Goal: Task Accomplishment & Management: Use online tool/utility

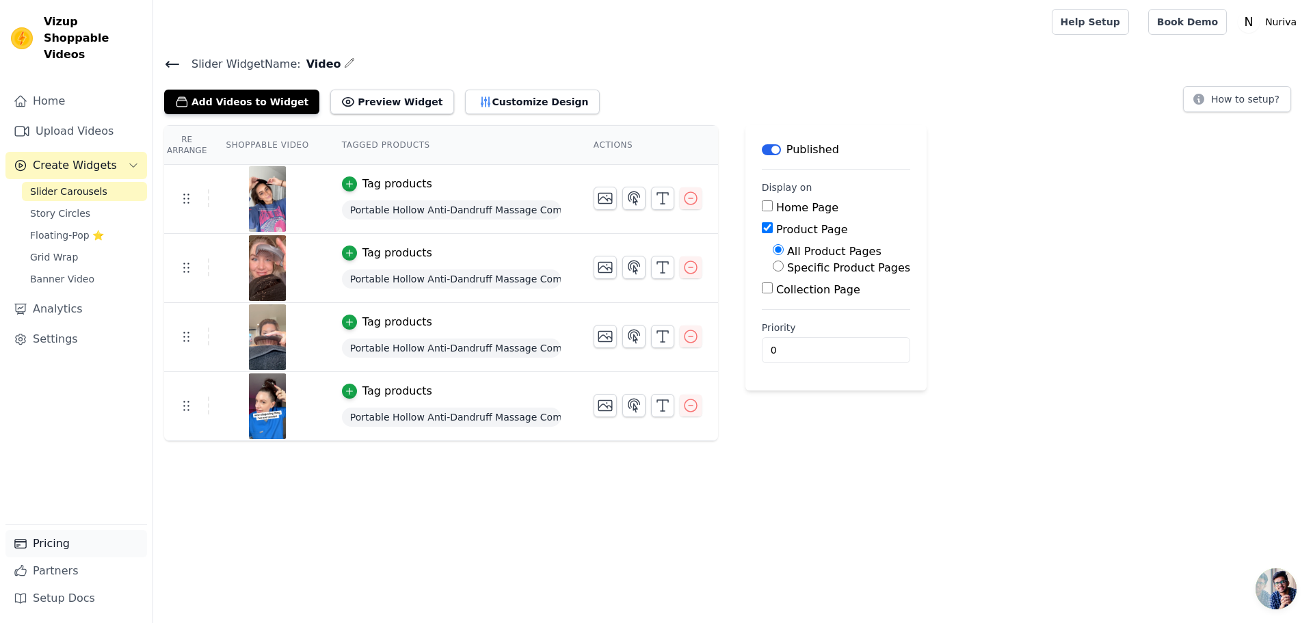
click at [73, 547] on link "Pricing" at bounding box center [76, 543] width 142 height 27
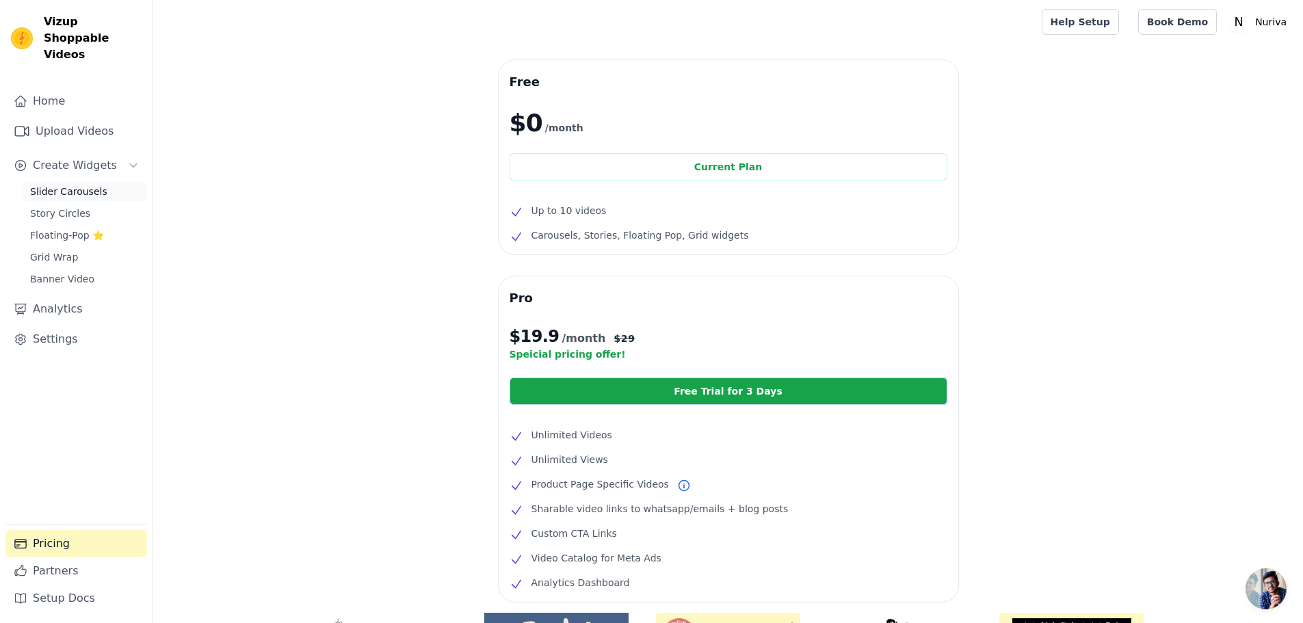
click at [86, 185] on span "Slider Carousels" at bounding box center [68, 192] width 77 height 14
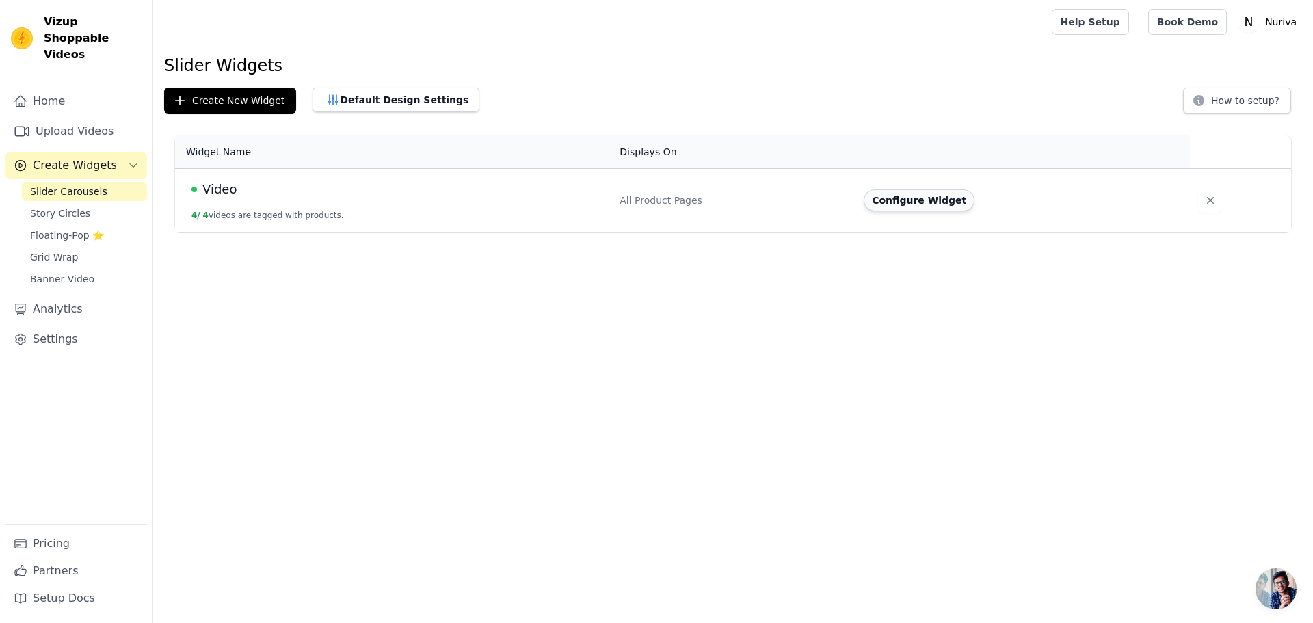
click at [944, 202] on button "Configure Widget" at bounding box center [919, 200] width 111 height 22
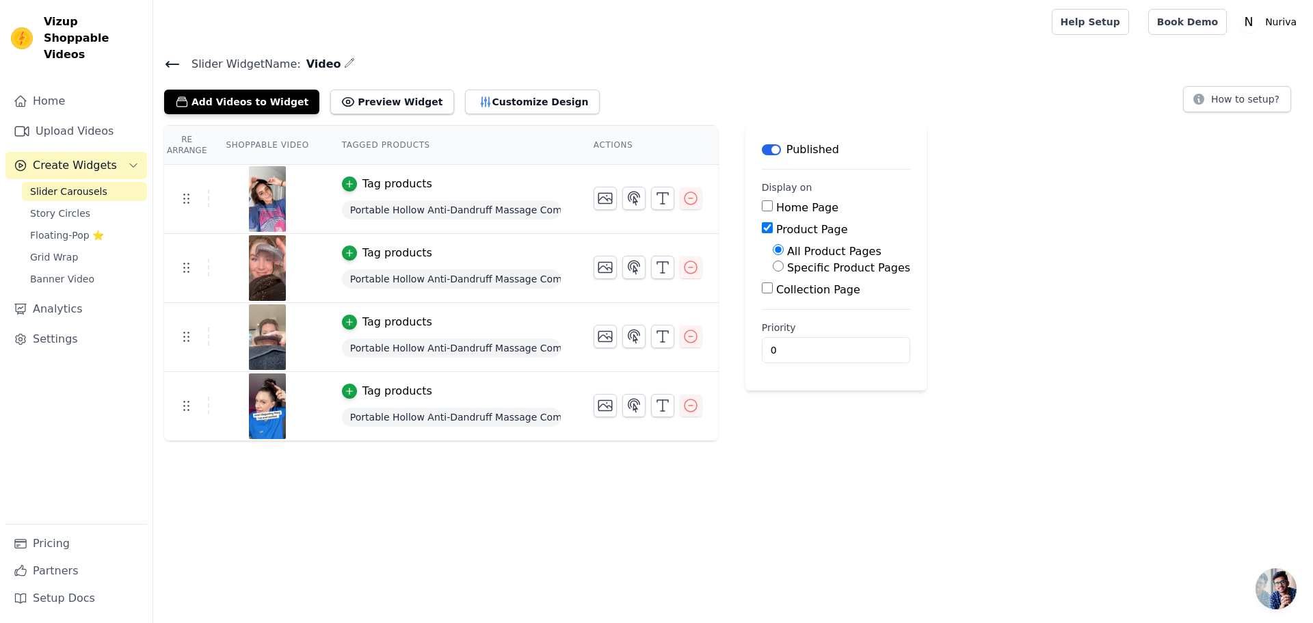
click at [834, 269] on label "Specific Product Pages" at bounding box center [848, 267] width 123 height 13
click at [784, 269] on input "Specific Product Pages" at bounding box center [778, 266] width 11 height 11
radio input "true"
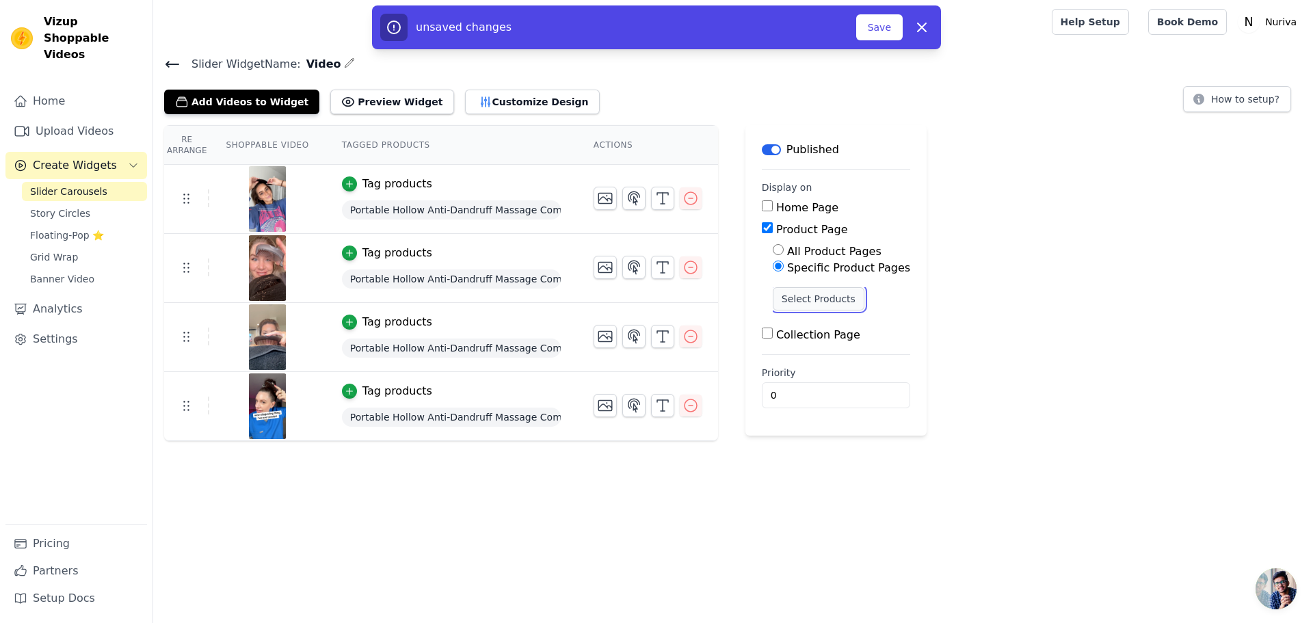
click at [818, 296] on button "Select Products" at bounding box center [819, 298] width 92 height 23
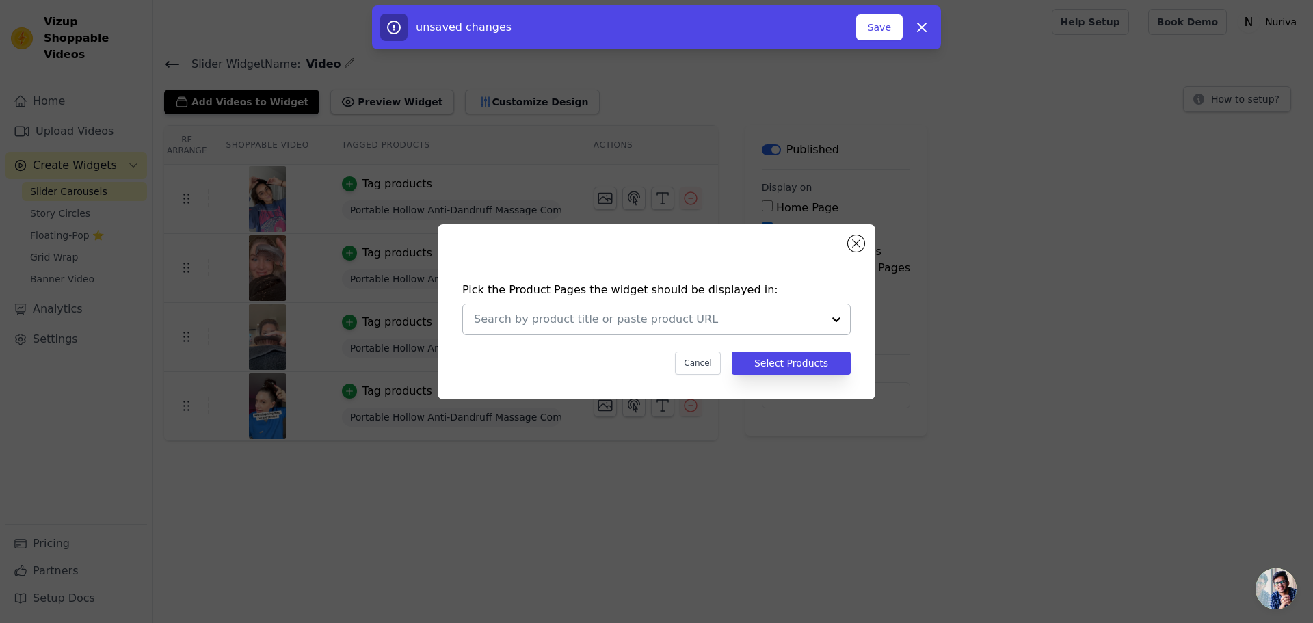
click at [842, 319] on div at bounding box center [836, 319] width 27 height 30
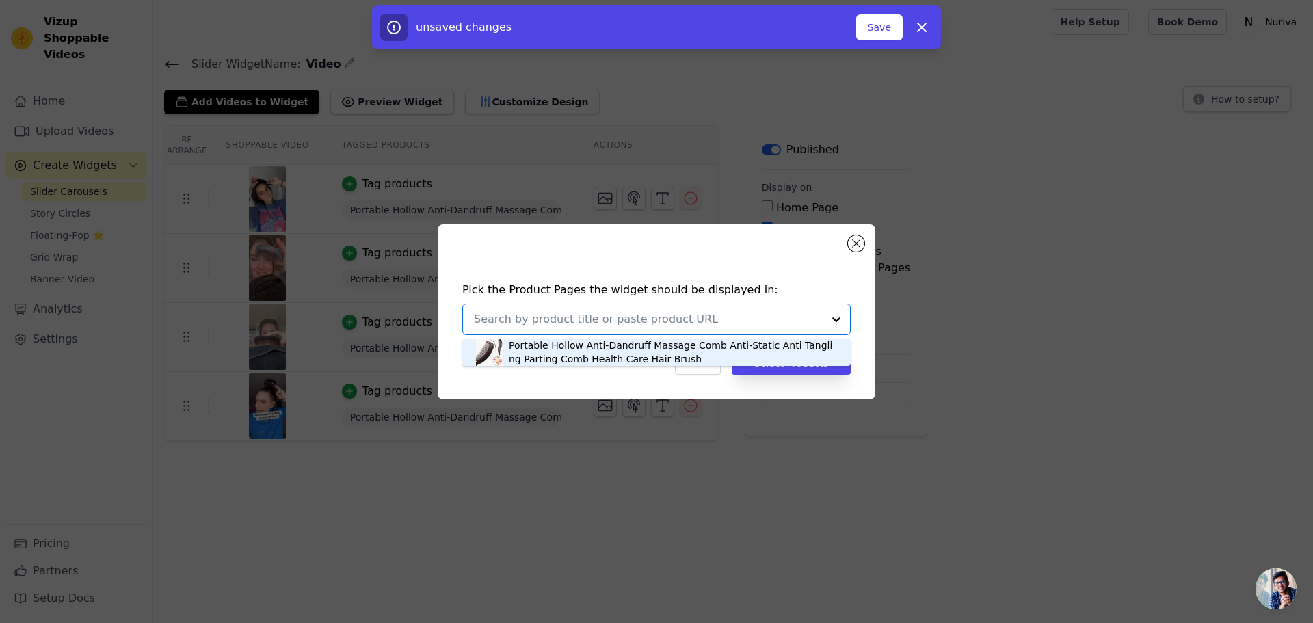
click at [684, 349] on div "Portable Hollow Anti-Dandruff Massage Comb Anti-Static Anti Tangling Parting Co…" at bounding box center [673, 352] width 328 height 27
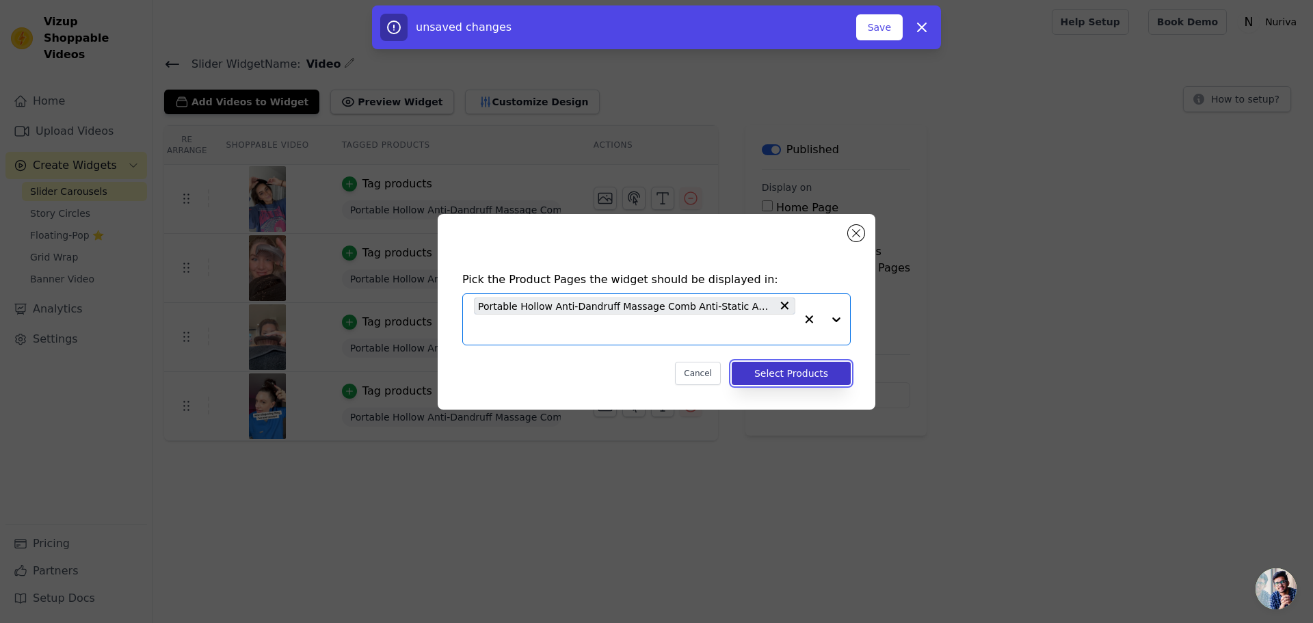
click at [784, 374] on button "Select Products" at bounding box center [791, 373] width 119 height 23
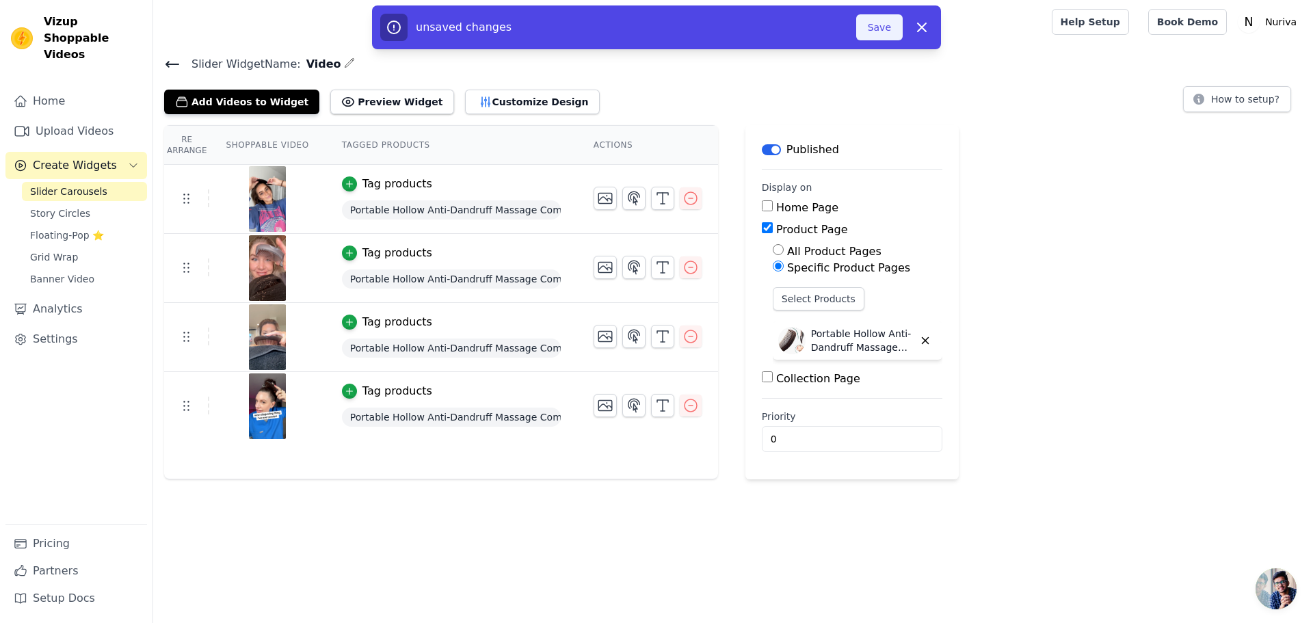
click at [888, 23] on button "Save" at bounding box center [879, 27] width 47 height 26
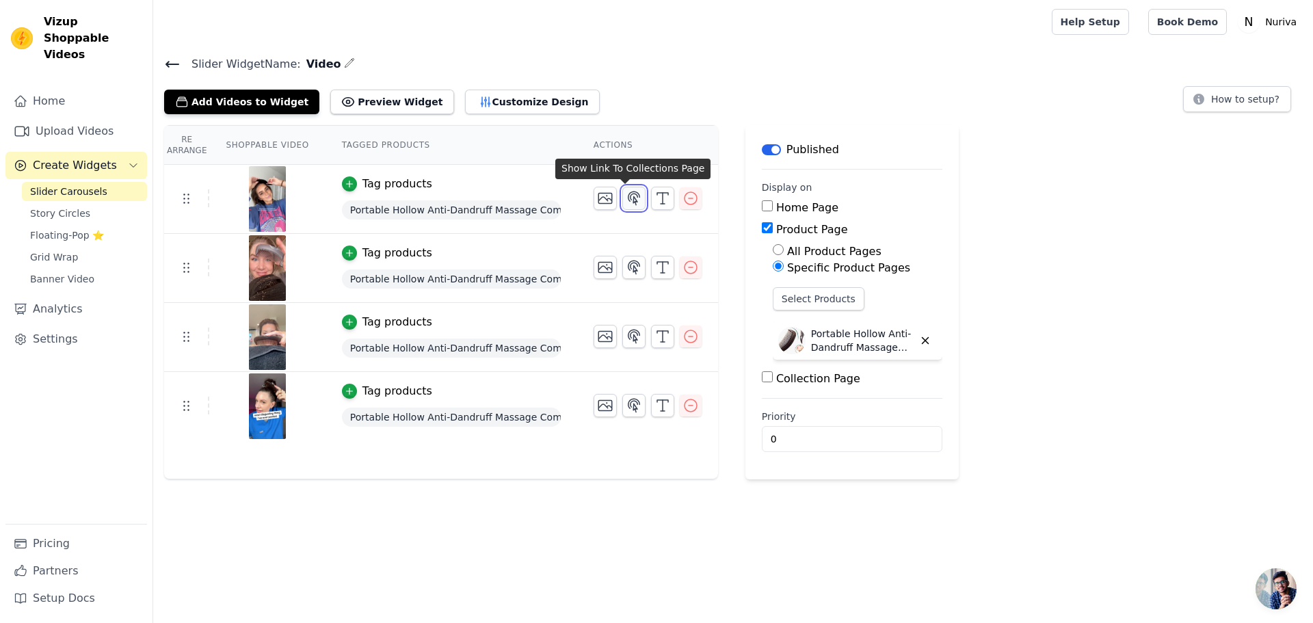
click at [627, 200] on icon "button" at bounding box center [634, 198] width 16 height 16
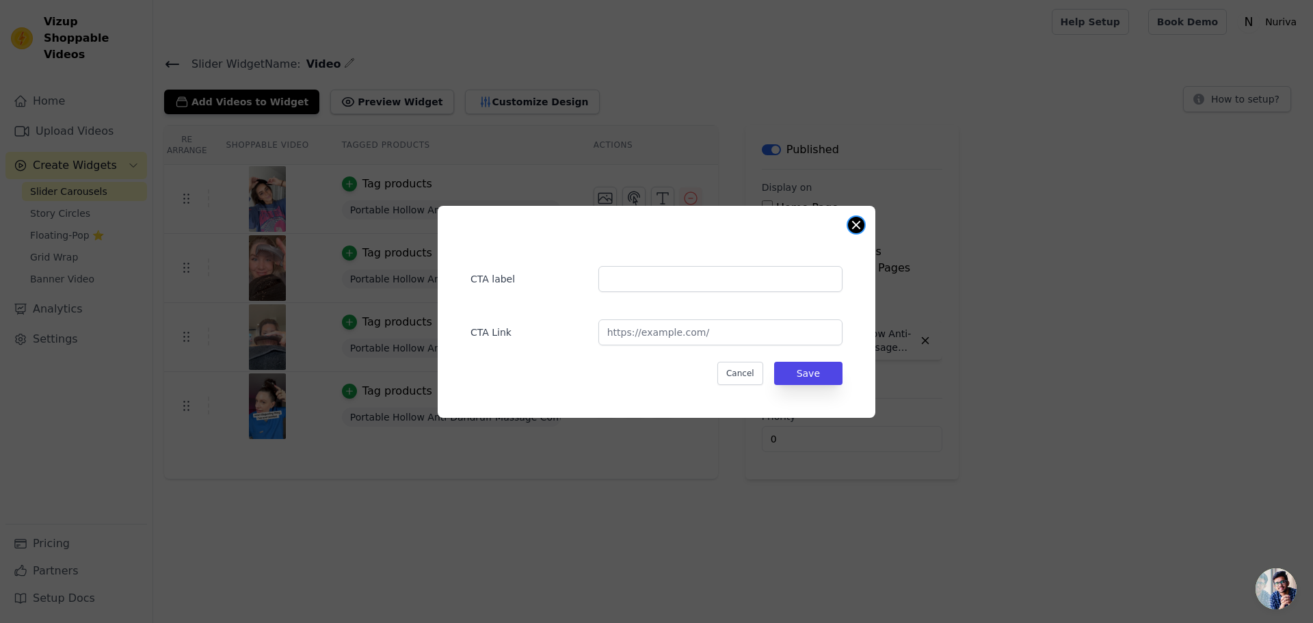
click at [854, 226] on button "Close modal" at bounding box center [856, 225] width 16 height 16
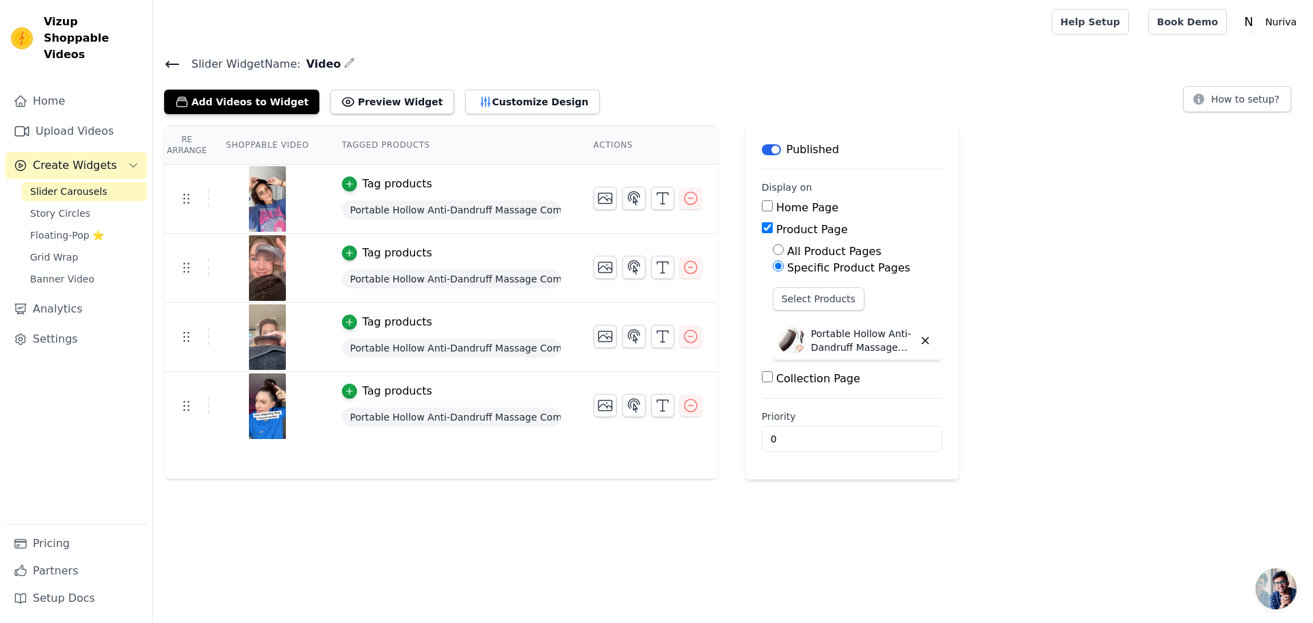
click at [1077, 307] on div "Re Arrange Shoppable Video Tagged Products Actions Tag products Portable Hollow…" at bounding box center [733, 302] width 1160 height 354
click at [49, 326] on link "Settings" at bounding box center [76, 339] width 142 height 27
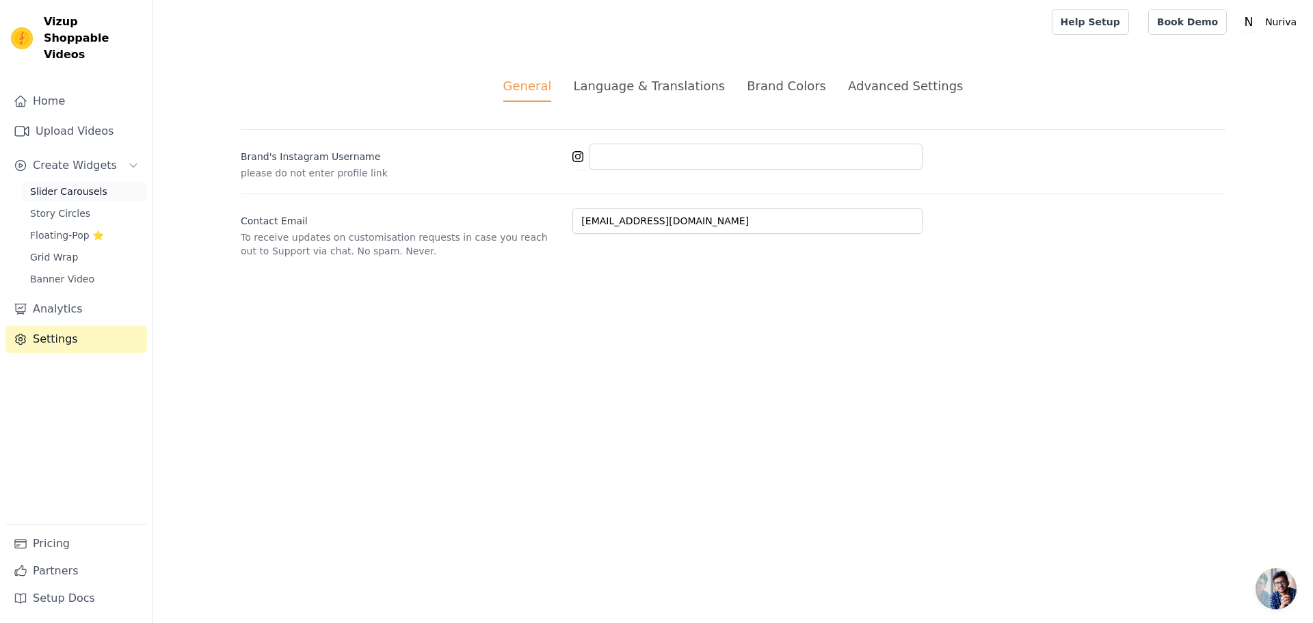
click at [94, 185] on span "Slider Carousels" at bounding box center [68, 192] width 77 height 14
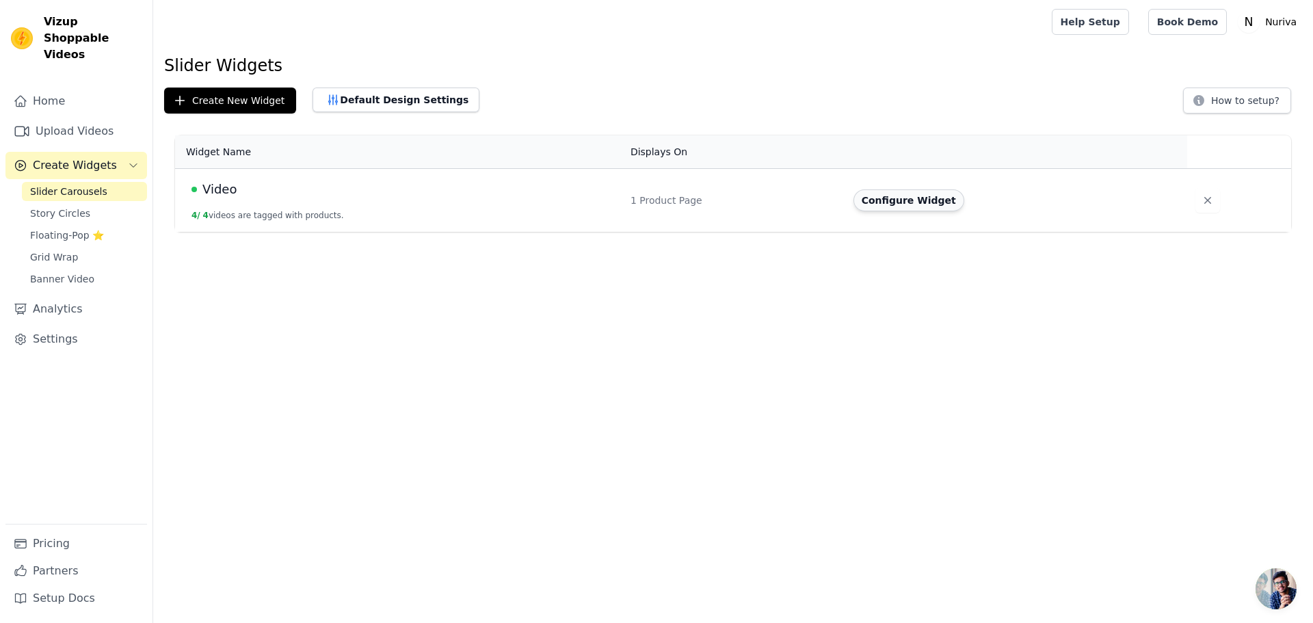
click at [911, 200] on button "Configure Widget" at bounding box center [909, 200] width 111 height 22
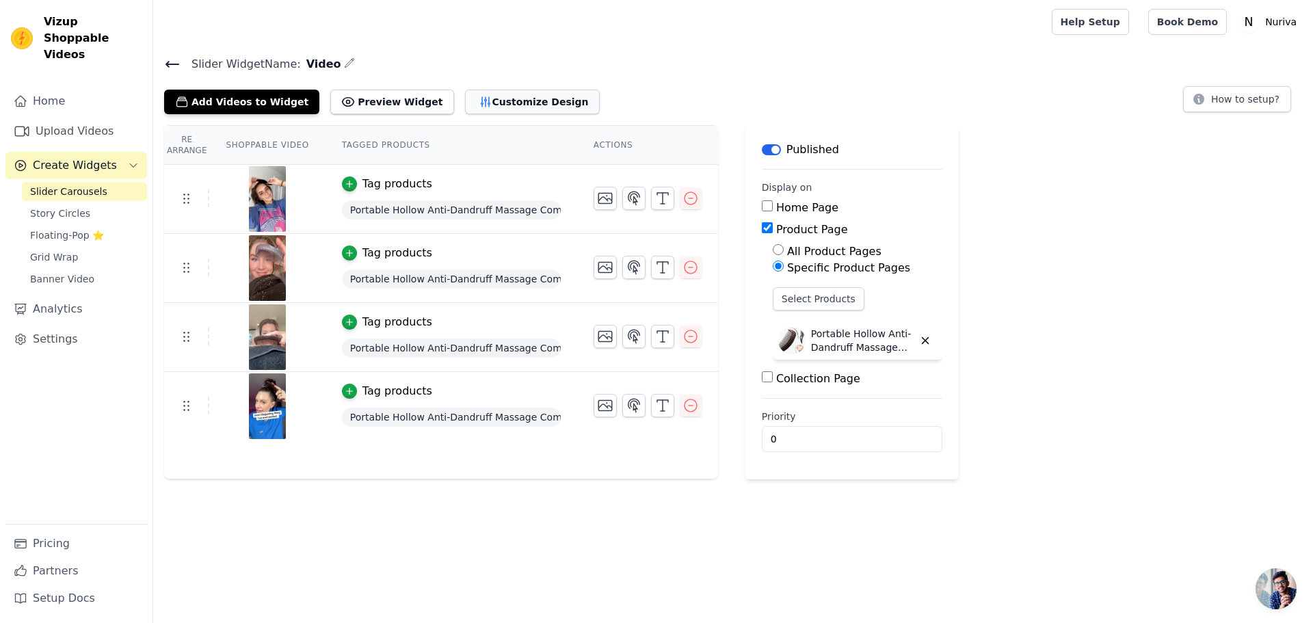
click at [521, 105] on button "Customize Design" at bounding box center [532, 102] width 135 height 25
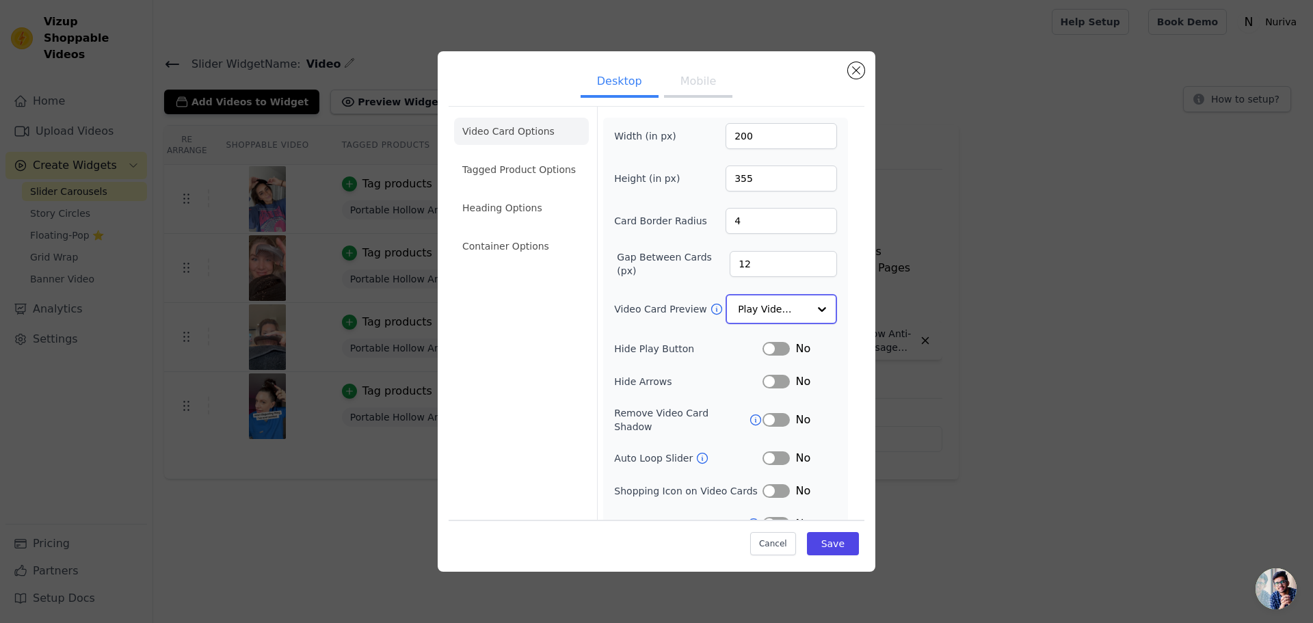
click at [809, 303] on div at bounding box center [822, 309] width 27 height 27
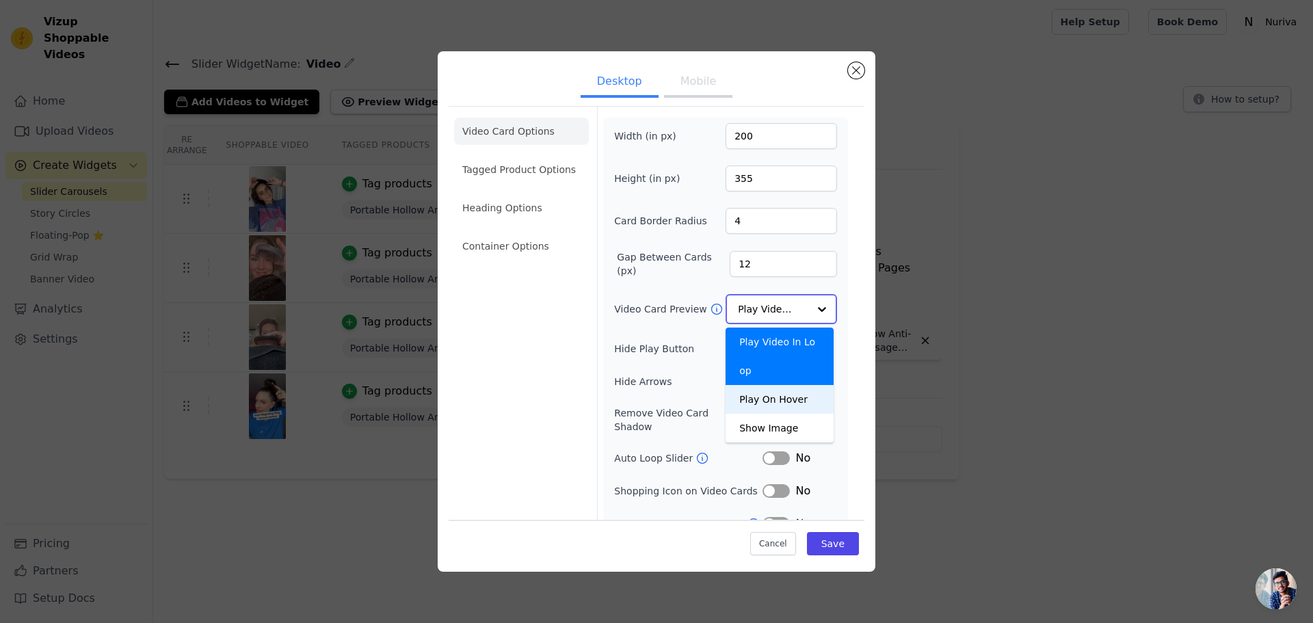
click at [798, 385] on div "Play On Hover" at bounding box center [780, 399] width 108 height 29
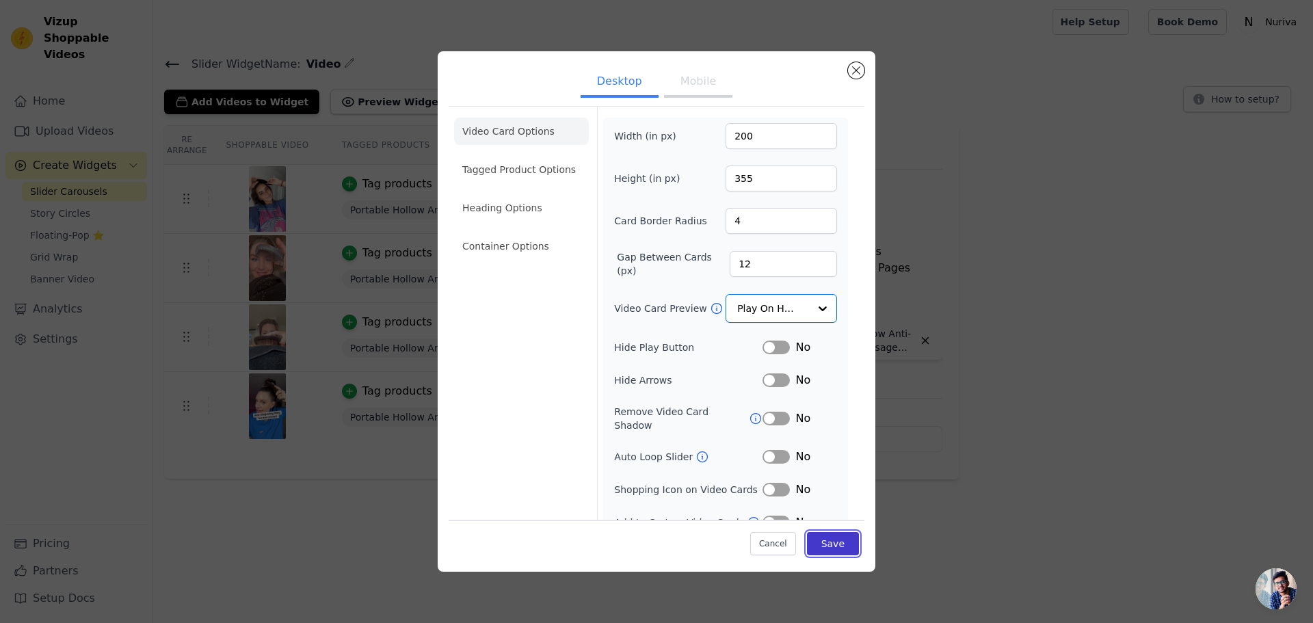
click at [830, 546] on button "Save" at bounding box center [833, 543] width 52 height 23
